Goal: Find specific page/section: Find specific page/section

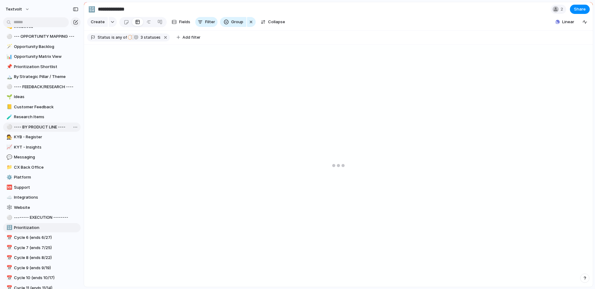
scroll to position [167, 0]
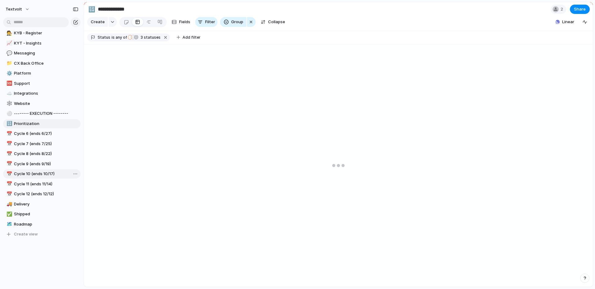
click at [46, 174] on span "Cycle 10 (ends 10/17)" at bounding box center [46, 174] width 64 height 6
type input "**********"
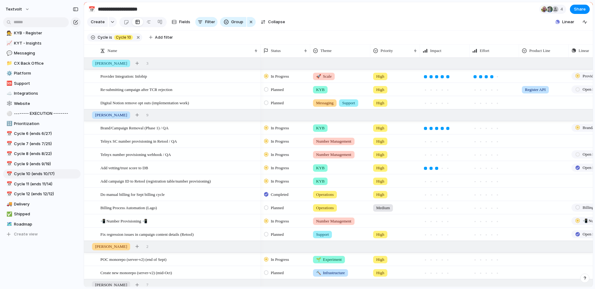
click at [282, 236] on span "Planned" at bounding box center [277, 235] width 13 height 6
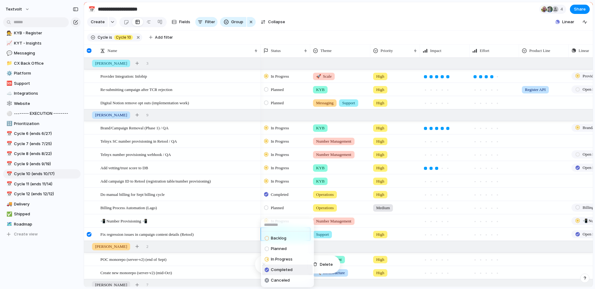
click at [279, 270] on span "Completed" at bounding box center [282, 270] width 22 height 6
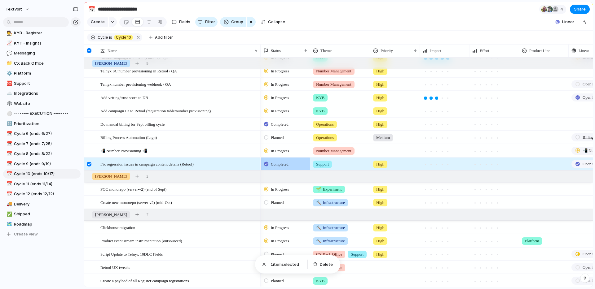
scroll to position [70, 0]
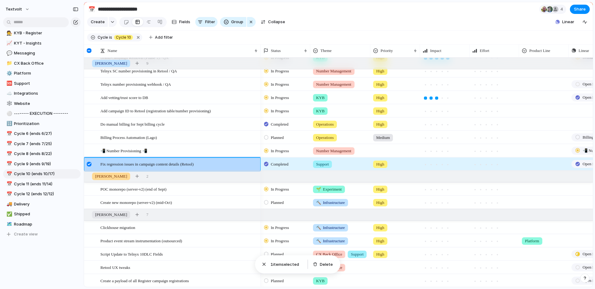
click at [88, 164] on div at bounding box center [89, 164] width 5 height 5
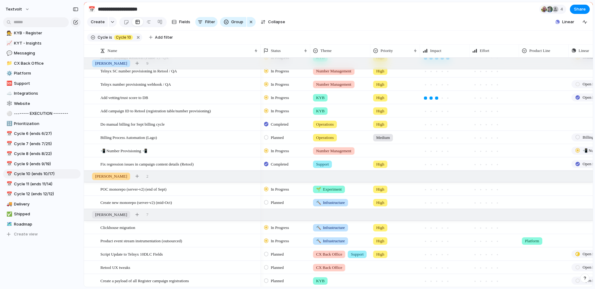
click at [332, 34] on section "Cycle is Cycle 10 Add filter" at bounding box center [338, 38] width 509 height 14
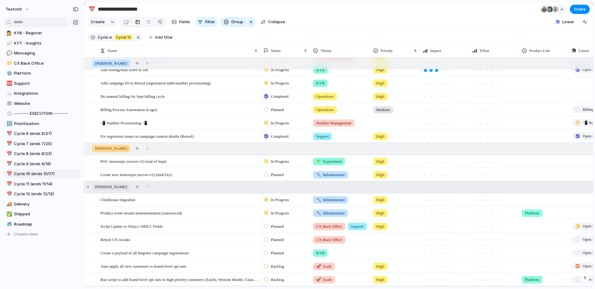
scroll to position [115, 0]
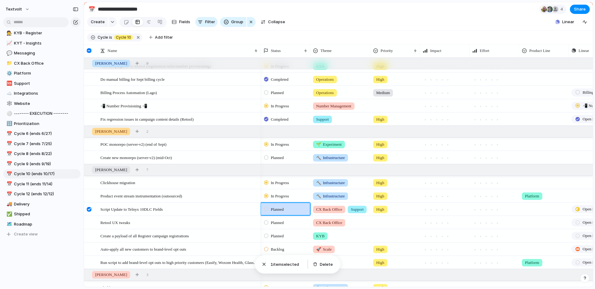
click at [284, 210] on span "Planned" at bounding box center [277, 210] width 13 height 6
click at [281, 267] on span "Completed" at bounding box center [282, 267] width 22 height 6
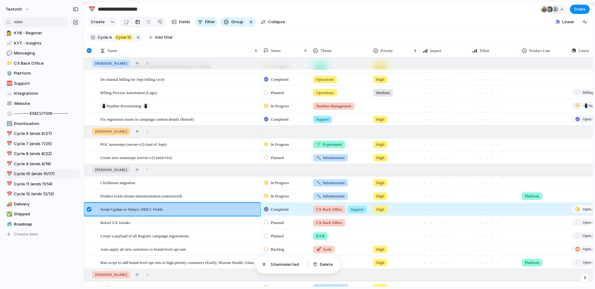
click at [89, 209] on div at bounding box center [89, 209] width 5 height 5
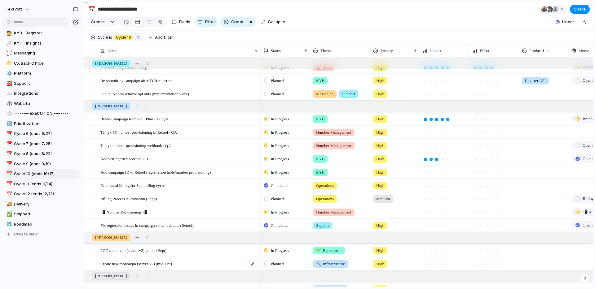
scroll to position [0, 0]
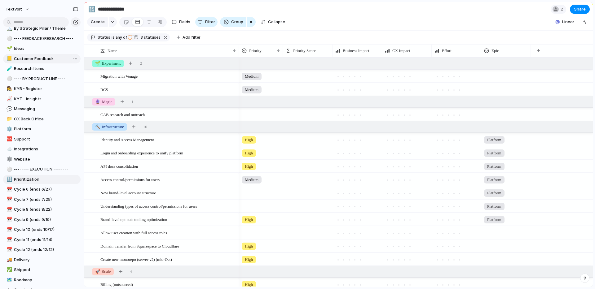
scroll to position [167, 0]
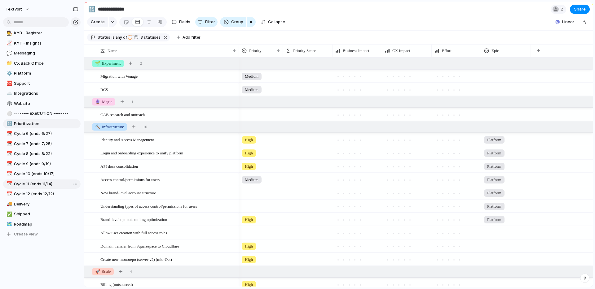
click at [39, 184] on span "Cycle 11 (ends 11/14)" at bounding box center [46, 184] width 64 height 6
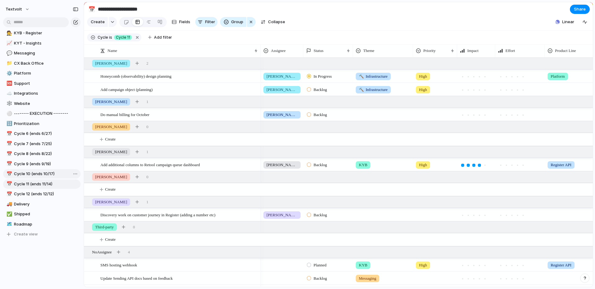
click at [42, 176] on span "Cycle 10 (ends 10/17)" at bounding box center [46, 174] width 64 height 6
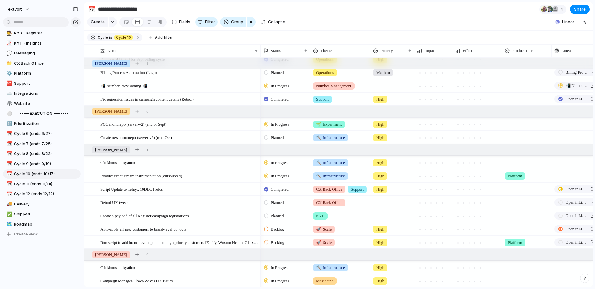
scroll to position [139, 0]
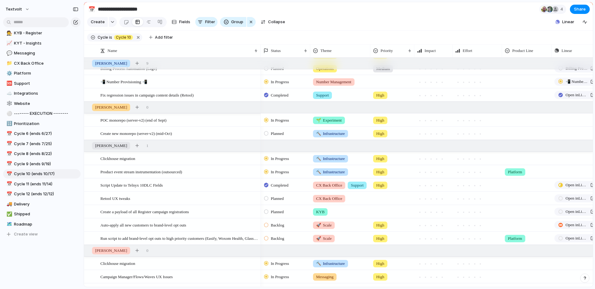
click at [279, 120] on span "In Progress" at bounding box center [280, 120] width 18 height 6
click at [277, 176] on span "Completed" at bounding box center [282, 178] width 22 height 6
click at [280, 135] on span "Planned" at bounding box center [277, 134] width 13 height 6
click at [276, 180] on span "In Progress" at bounding box center [282, 181] width 22 height 6
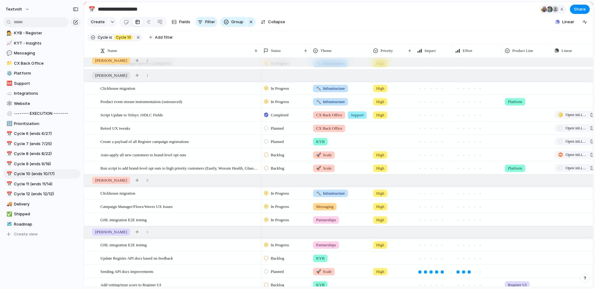
scroll to position [0, 0]
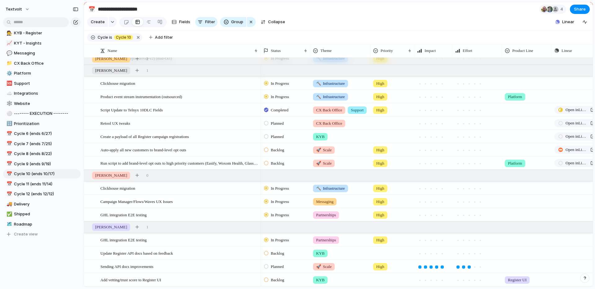
click at [278, 201] on span "In Progress" at bounding box center [280, 202] width 18 height 6
click at [275, 257] on span "Completed" at bounding box center [282, 260] width 22 height 6
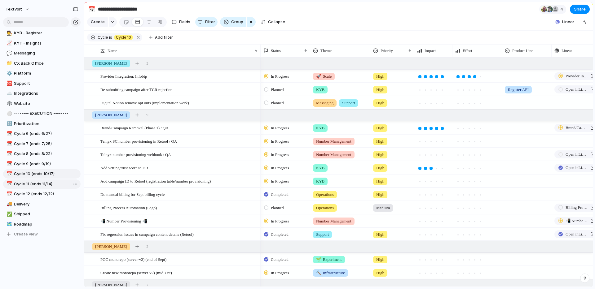
click at [42, 185] on span "Cycle 11 (ends 11/14)" at bounding box center [46, 184] width 64 height 6
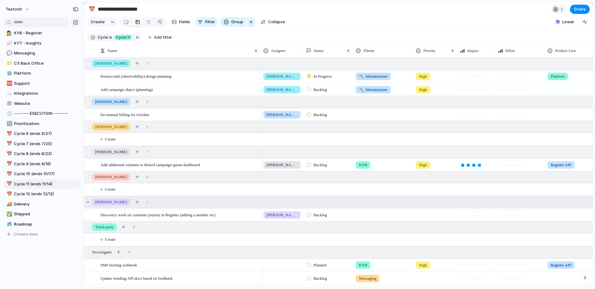
scroll to position [25, 0]
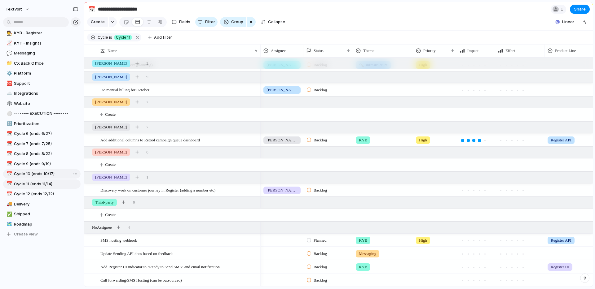
click at [44, 176] on span "Cycle 10 (ends 10/17)" at bounding box center [46, 174] width 64 height 6
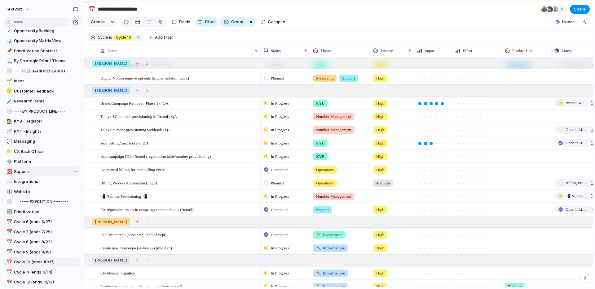
scroll to position [62, 0]
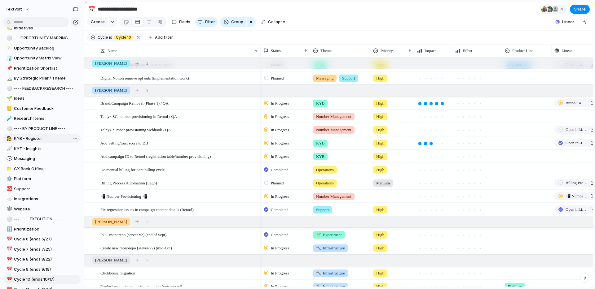
click at [34, 141] on span "KYB - Register" at bounding box center [46, 139] width 64 height 6
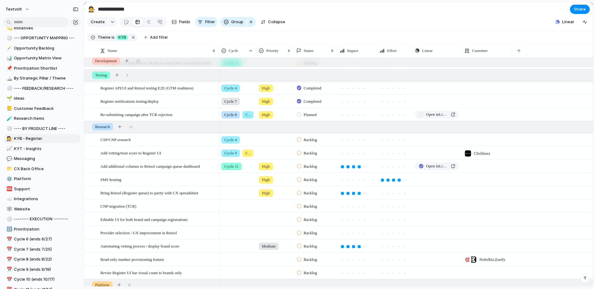
scroll to position [206, 0]
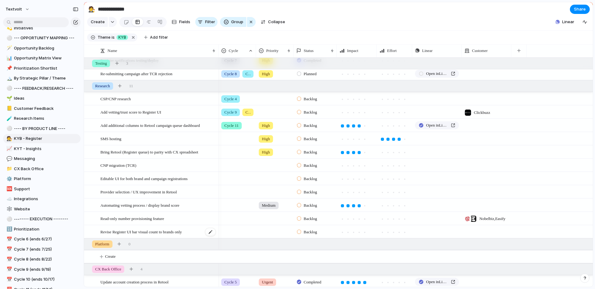
click at [131, 234] on span "Revise Register UI bar visual count to brands only" at bounding box center [141, 231] width 82 height 7
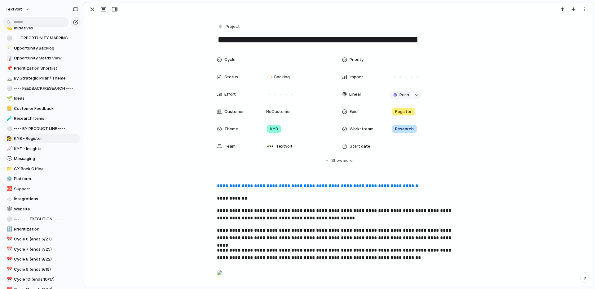
click at [381, 186] on link "**********" at bounding box center [317, 186] width 201 height 5
click at [39, 148] on span "KYT - Insights" at bounding box center [46, 149] width 64 height 6
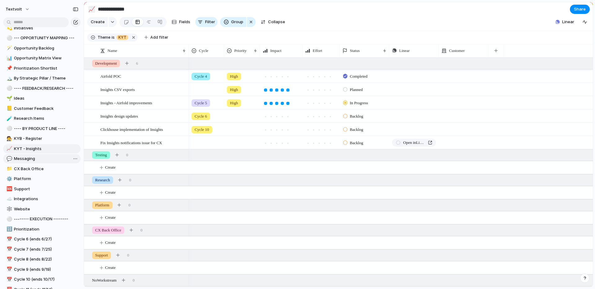
click at [42, 162] on link "💬 Messaging" at bounding box center [41, 158] width 77 height 9
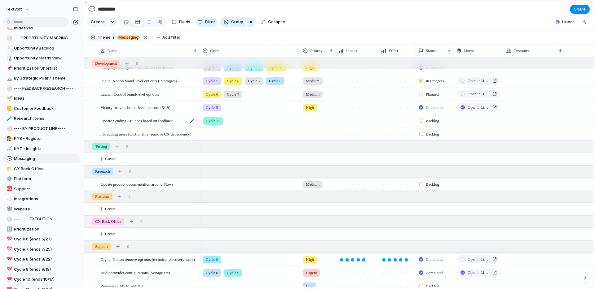
scroll to position [60, 0]
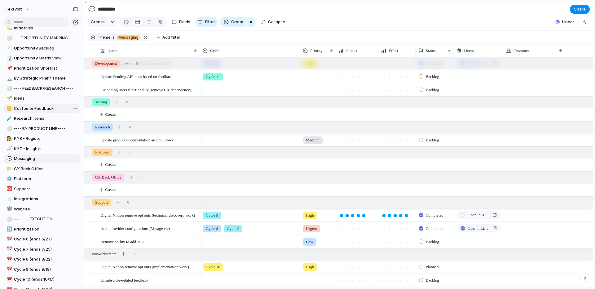
click at [30, 109] on span "Customer Feedback" at bounding box center [46, 109] width 64 height 6
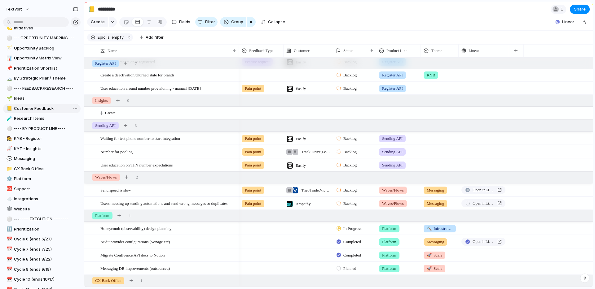
type input "**********"
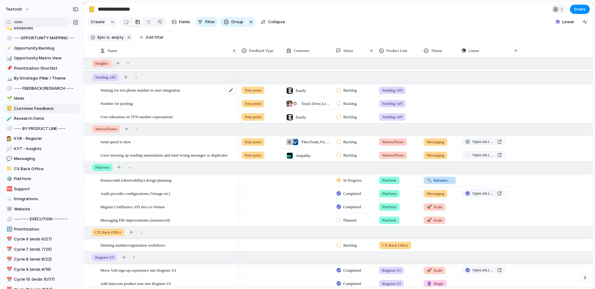
scroll to position [149, 0]
